Goal: Task Accomplishment & Management: Manage account settings

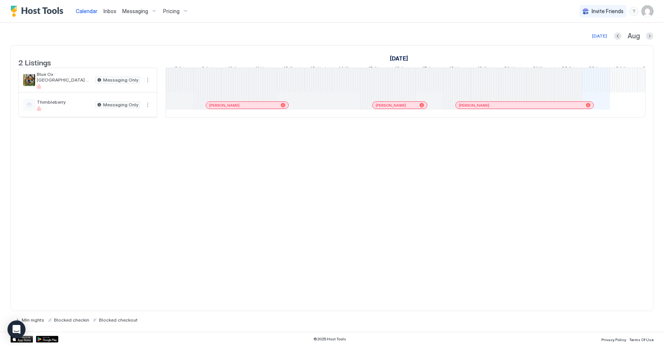
scroll to position [0, 416]
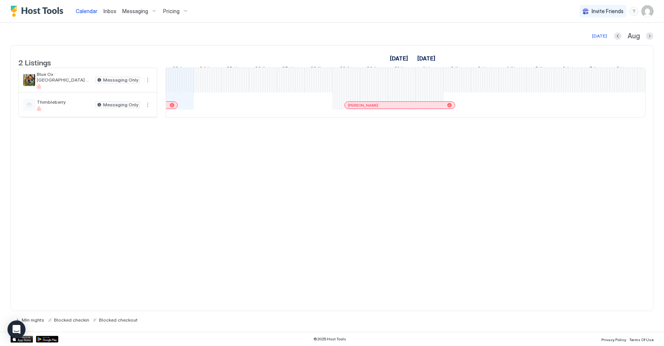
click at [172, 107] on div at bounding box center [172, 105] width 5 height 5
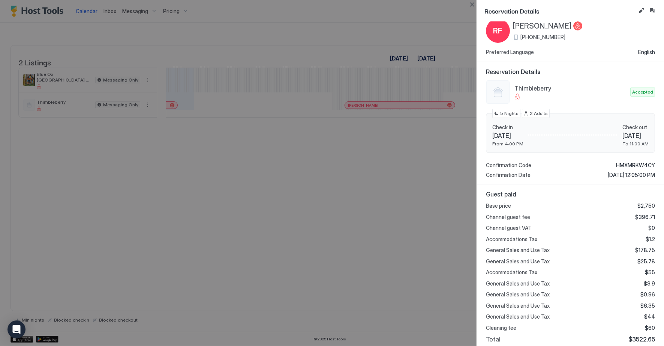
scroll to position [0, 0]
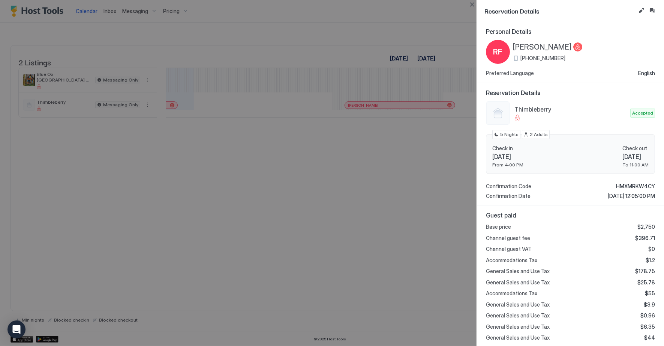
click at [347, 23] on div at bounding box center [332, 173] width 664 height 346
click at [174, 111] on div at bounding box center [332, 173] width 664 height 346
click at [302, 51] on div at bounding box center [332, 173] width 664 height 346
click at [133, 18] on div at bounding box center [332, 173] width 664 height 346
click at [288, 17] on div at bounding box center [332, 173] width 664 height 346
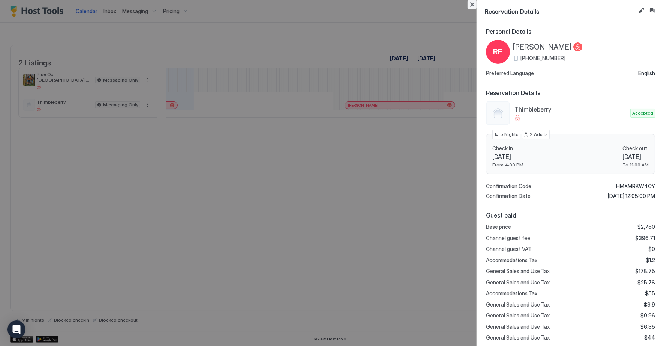
click at [473, 4] on button "Close" at bounding box center [472, 4] width 9 height 9
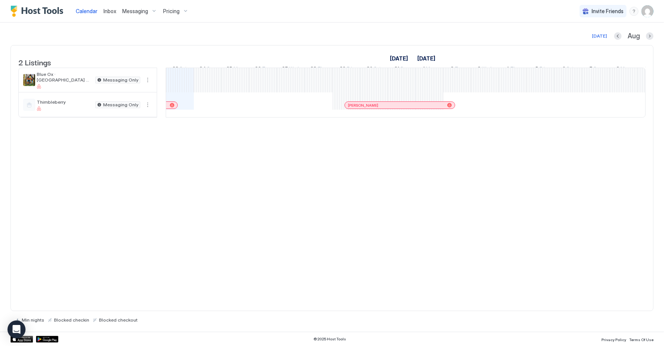
click at [129, 8] on div "Messaging" at bounding box center [139, 11] width 41 height 13
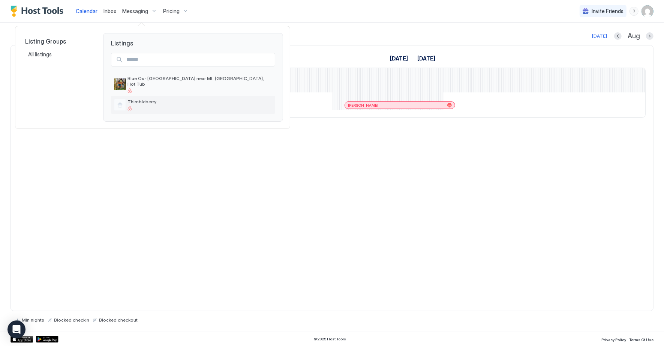
click at [158, 106] on div at bounding box center [200, 108] width 145 height 5
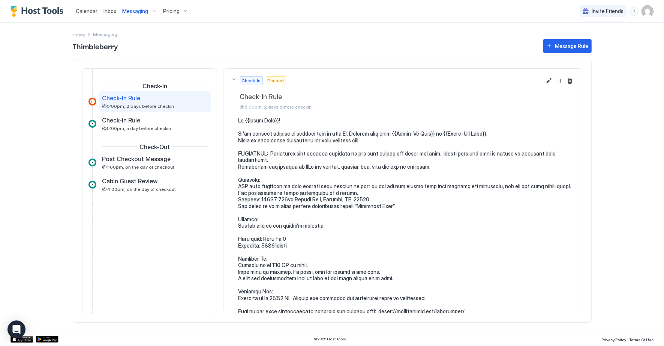
click at [86, 12] on span "Calendar" at bounding box center [87, 11] width 22 height 6
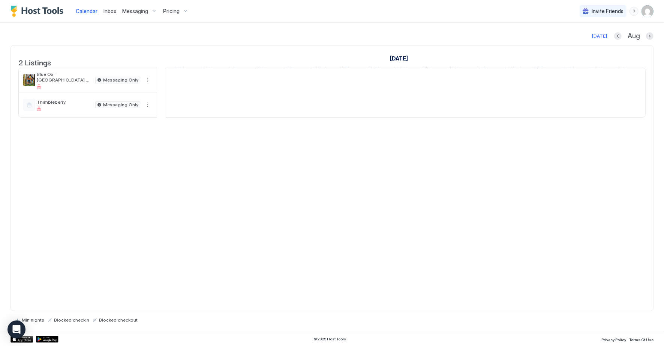
scroll to position [0, 416]
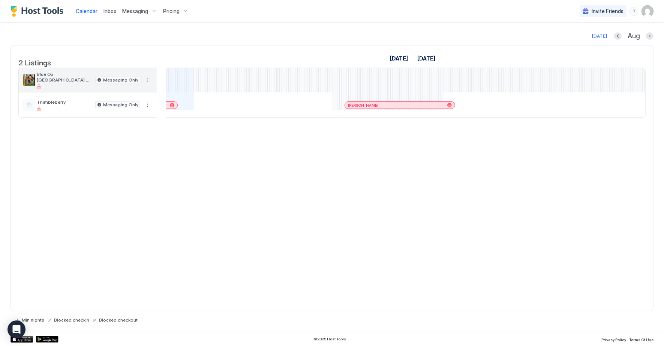
click at [74, 83] on span "Blue Ox · [GEOGRAPHIC_DATA] near Mt. [GEOGRAPHIC_DATA], Hot Tub" at bounding box center [65, 76] width 56 height 11
click at [64, 81] on span "Blue Ox · [GEOGRAPHIC_DATA] near Mt. [GEOGRAPHIC_DATA], Hot Tub" at bounding box center [65, 76] width 56 height 11
click at [149, 84] on button "More options" at bounding box center [147, 79] width 9 height 9
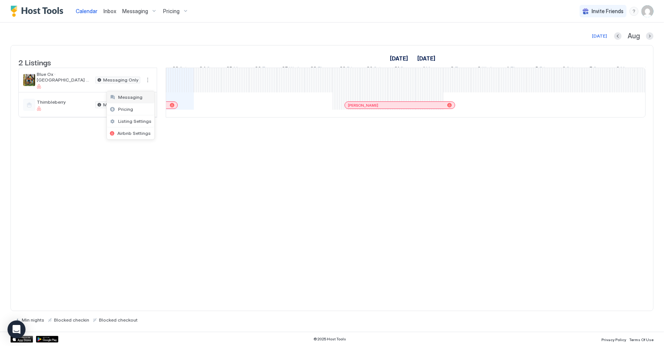
click at [136, 95] on span "Messaging" at bounding box center [130, 97] width 24 height 6
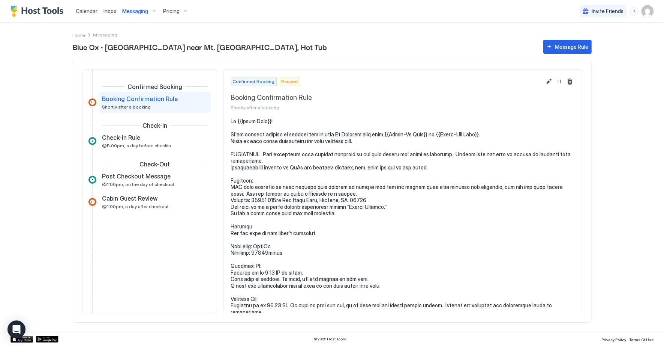
scroll to position [48, 0]
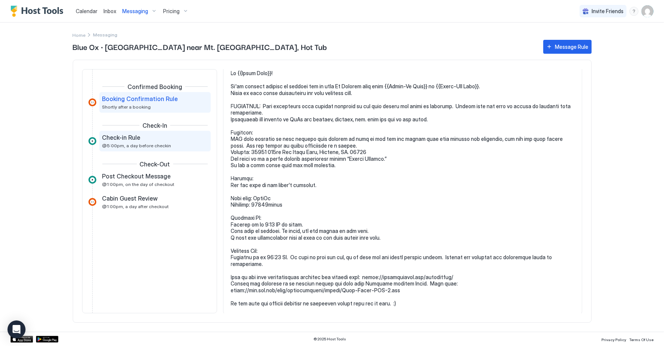
click at [139, 141] on div "Check-in Rule @5:00pm, a day before checkin" at bounding box center [149, 141] width 95 height 15
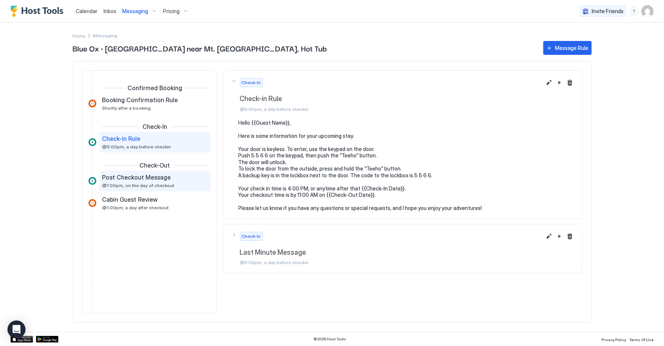
click at [140, 179] on span "Post Checkout Message" at bounding box center [136, 177] width 69 height 8
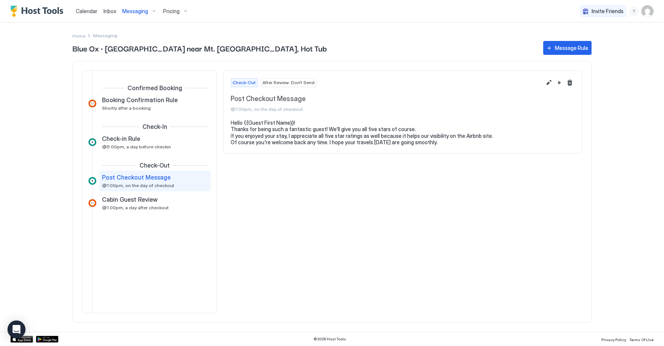
click at [81, 12] on span "Calendar" at bounding box center [87, 11] width 22 height 6
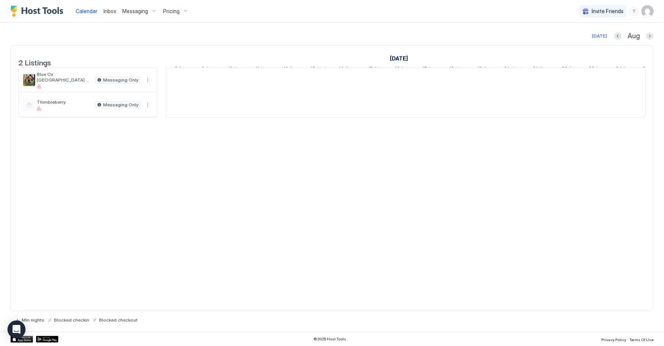
scroll to position [0, 416]
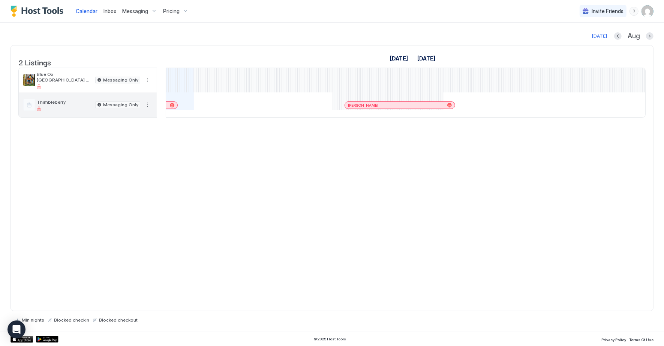
click at [85, 111] on div at bounding box center [65, 108] width 56 height 5
click at [171, 107] on div at bounding box center [172, 105] width 5 height 5
click at [171, 111] on div at bounding box center [332, 173] width 664 height 346
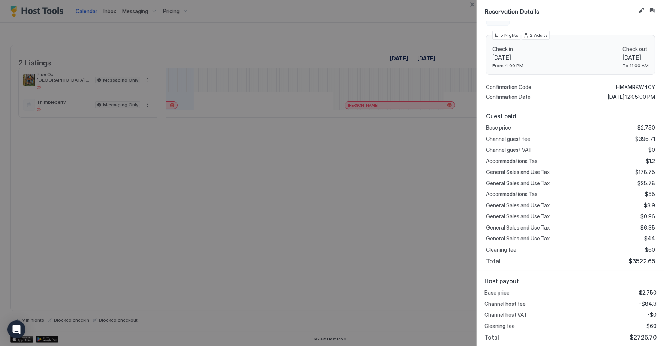
scroll to position [0, 0]
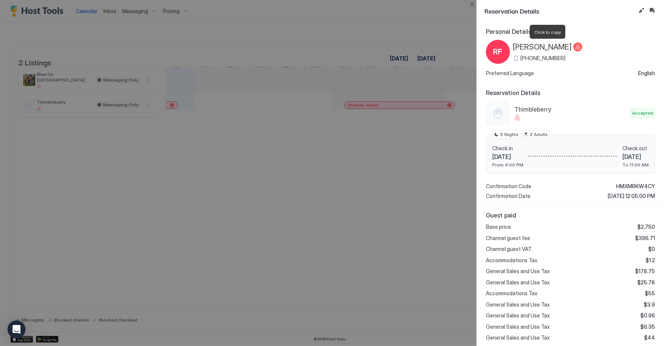
click at [547, 48] on span "[PERSON_NAME]" at bounding box center [542, 46] width 59 height 9
click at [654, 12] on button "Inbox" at bounding box center [652, 10] width 9 height 9
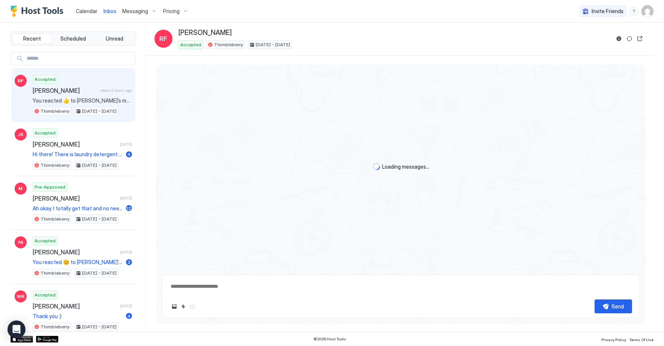
scroll to position [561, 0]
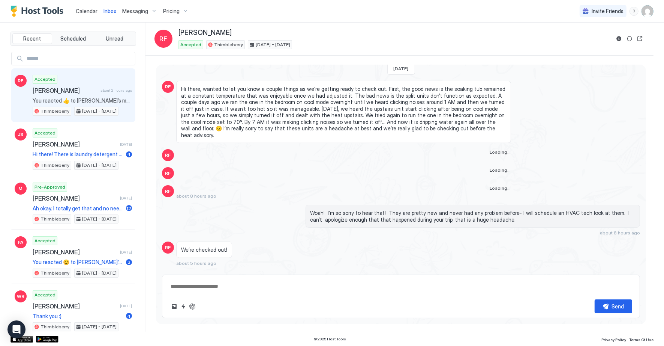
click at [638, 272] on button "Scheduled Messages" at bounding box center [606, 277] width 70 height 10
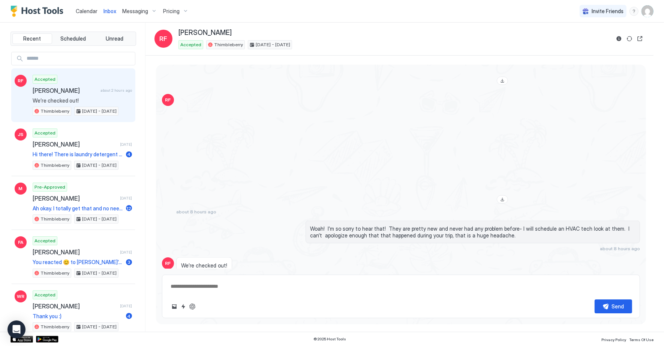
scroll to position [1142, 0]
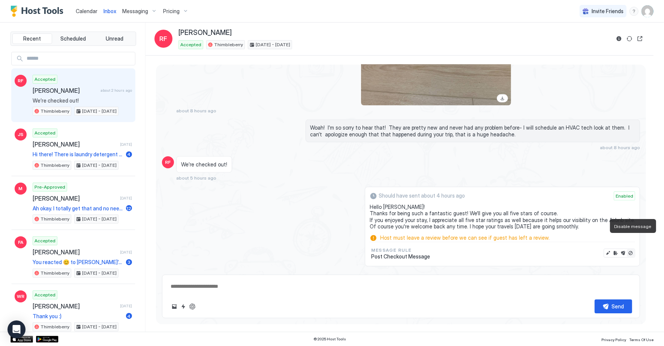
click at [631, 249] on button "Disable message" at bounding box center [631, 253] width 8 height 8
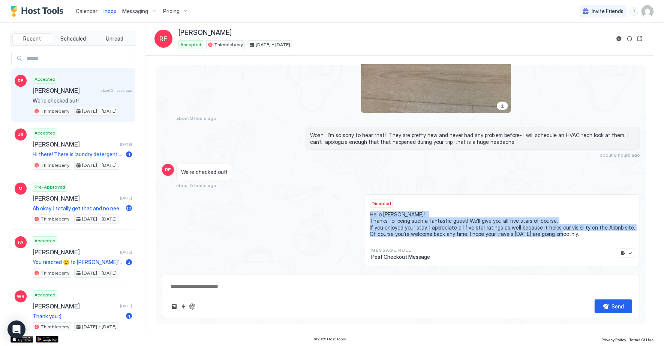
drag, startPoint x: 386, startPoint y: 200, endPoint x: 593, endPoint y: 224, distance: 208.8
click at [593, 224] on div "Hello [PERSON_NAME]! Thanks for being such a fantastic guest! We'll give you al…" at bounding box center [503, 226] width 266 height 31
copy span "Hello [PERSON_NAME]! Thanks for being such a fantastic guest! We'll give you al…"
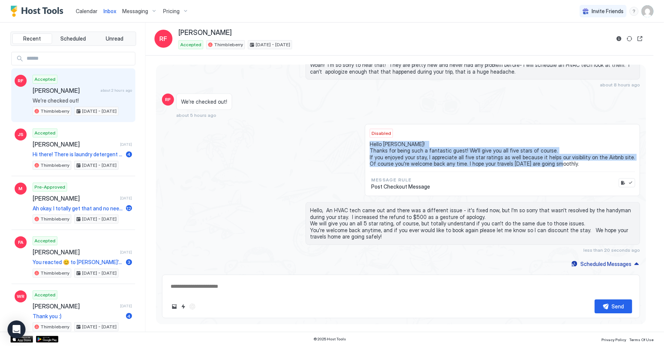
scroll to position [985, 0]
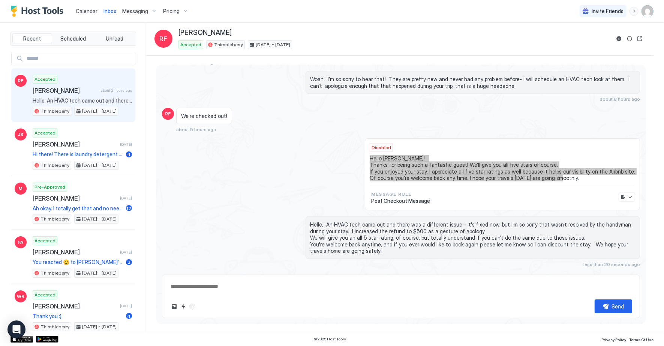
type textarea "*"
